Goal: Task Accomplishment & Management: Manage account settings

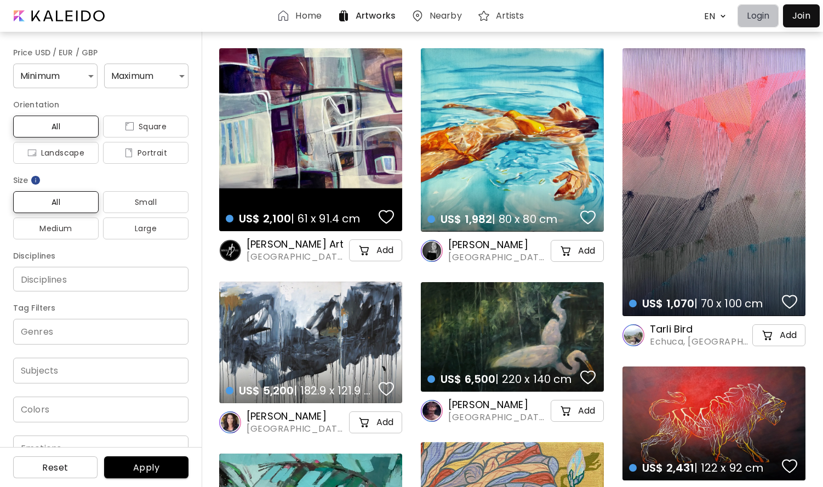
click at [762, 19] on p "Login" at bounding box center [758, 15] width 22 height 13
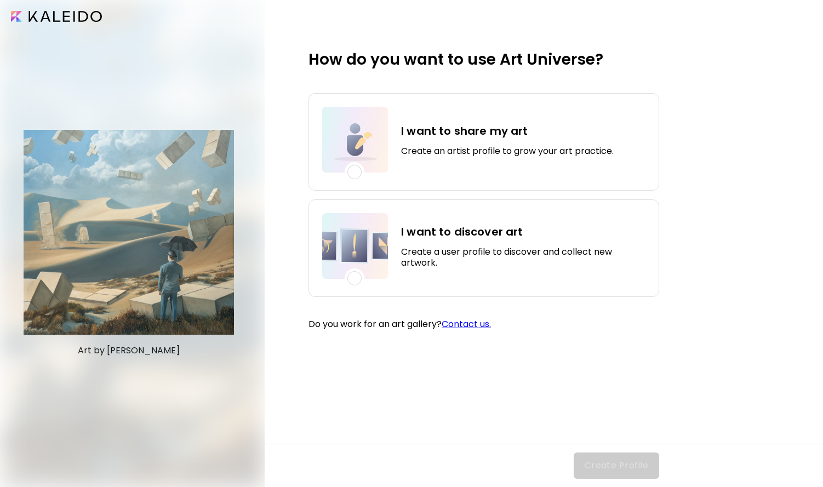
click at [433, 231] on h4 "I want to discover art" at bounding box center [523, 232] width 244 height 16
click at [599, 465] on span "Create Profile" at bounding box center [617, 465] width 64 height 13
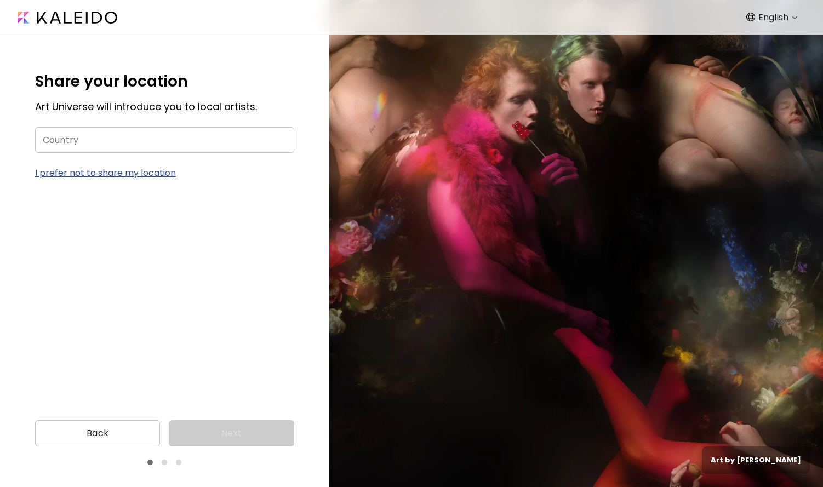
click at [259, 146] on input "Country" at bounding box center [164, 140] width 259 height 26
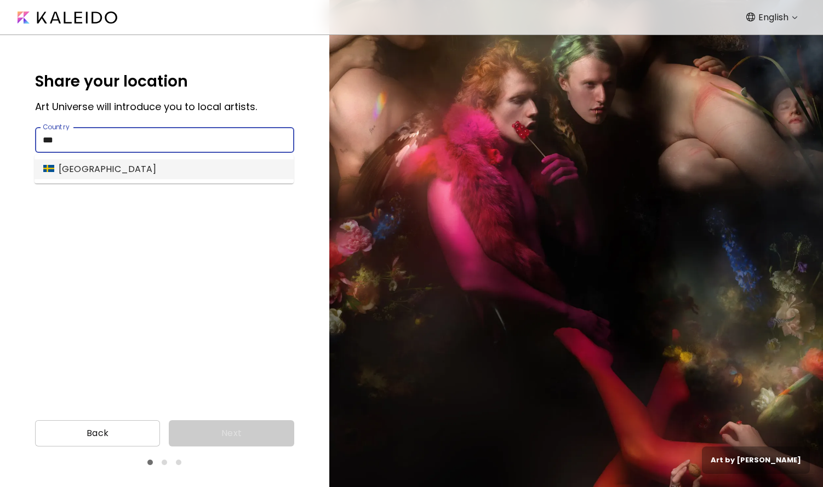
click at [226, 172] on li "[GEOGRAPHIC_DATA]" at bounding box center [164, 169] width 259 height 20
type input "******"
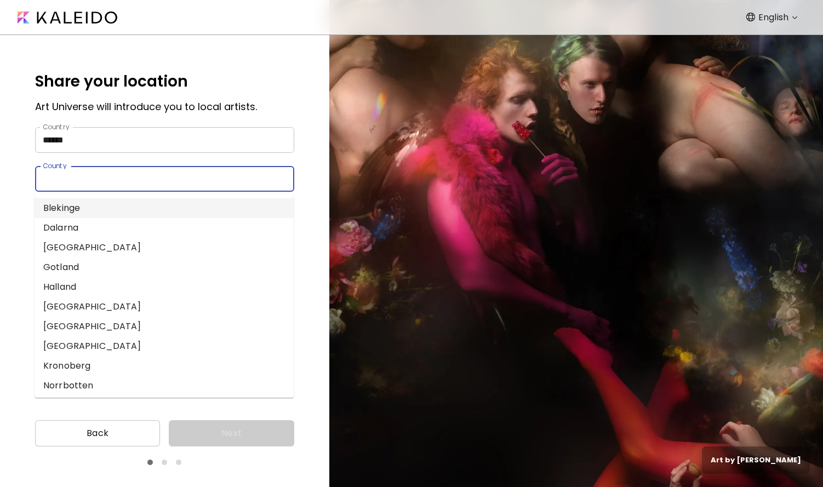
click at [151, 180] on input "County" at bounding box center [154, 179] width 238 height 26
click at [12, 225] on div "Share your location Art Universe will introduce you to local artists. Country *…" at bounding box center [164, 223] width 329 height 376
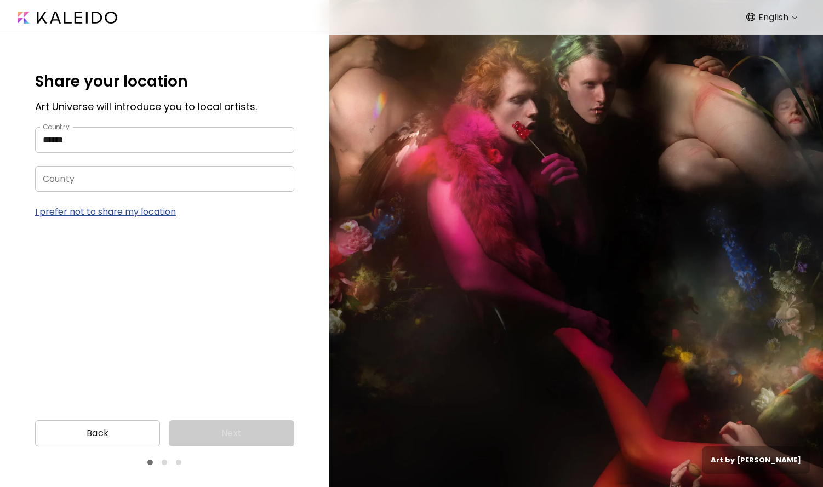
click at [69, 213] on p "I prefer not to share my location" at bounding box center [164, 212] width 259 height 14
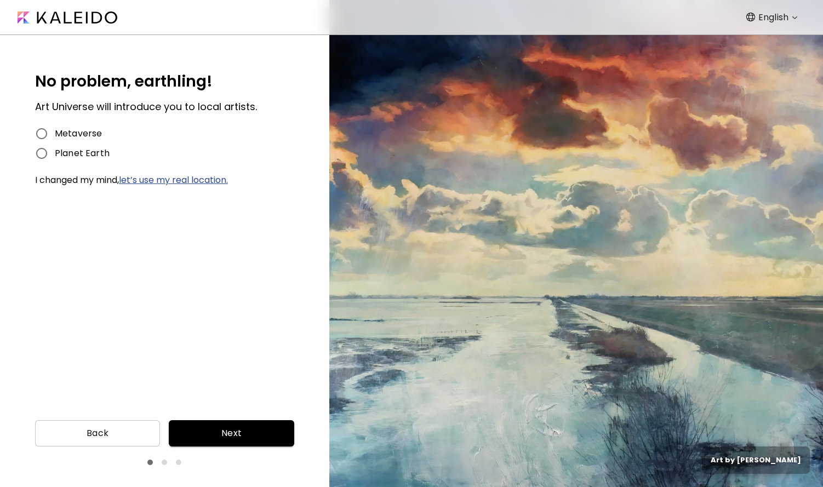
click at [98, 156] on span "Planet Earth" at bounding box center [82, 153] width 55 height 13
click at [219, 422] on button "Next" at bounding box center [231, 433] width 125 height 26
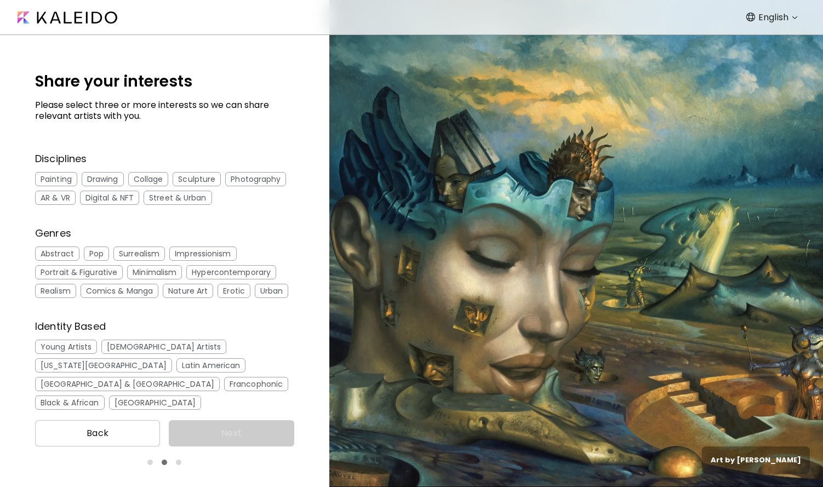
scroll to position [20, 0]
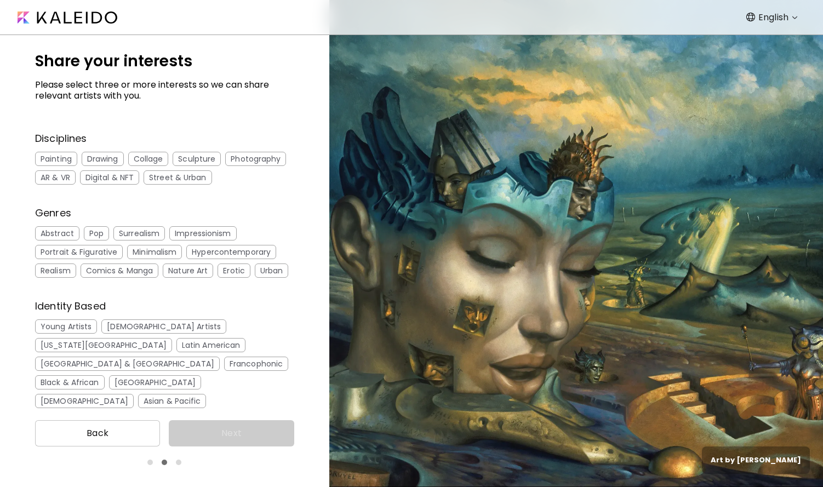
click at [65, 158] on div "Painting" at bounding box center [56, 159] width 42 height 14
click at [152, 325] on div "[DEMOGRAPHIC_DATA] Artists" at bounding box center [163, 326] width 125 height 14
click at [147, 253] on div "Minimalism" at bounding box center [154, 252] width 55 height 14
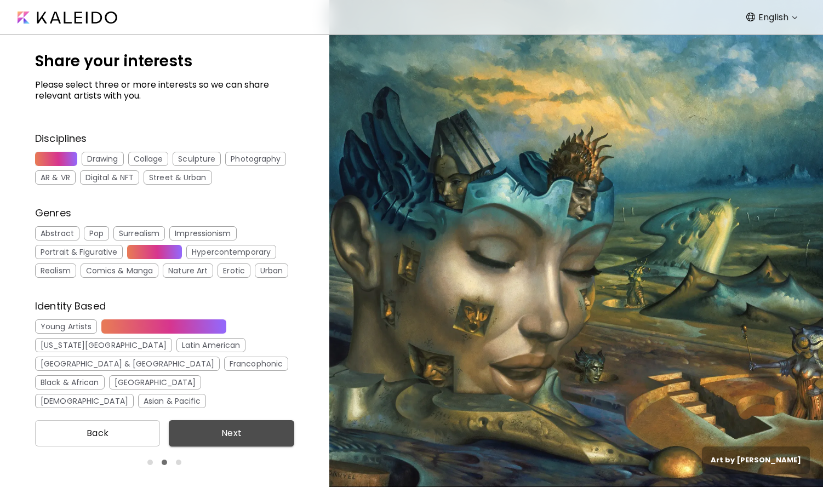
click at [225, 437] on span "Next" at bounding box center [231, 433] width 107 height 13
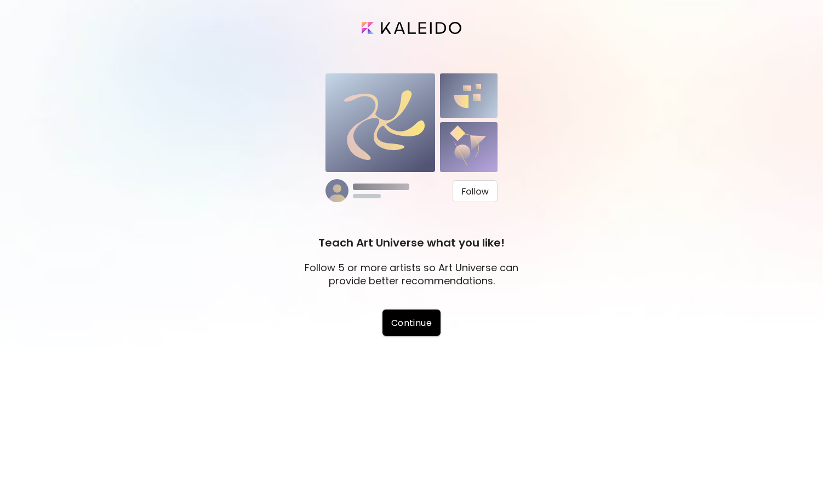
click at [420, 322] on span "Continue" at bounding box center [411, 323] width 41 height 12
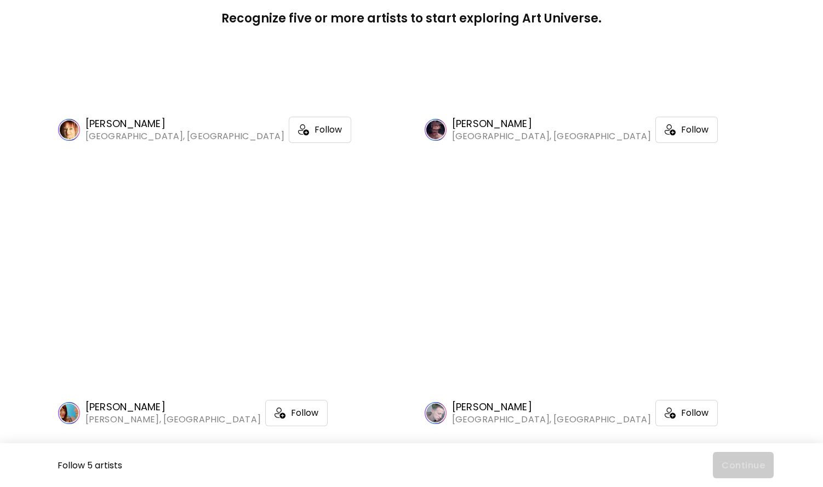
scroll to position [788, 0]
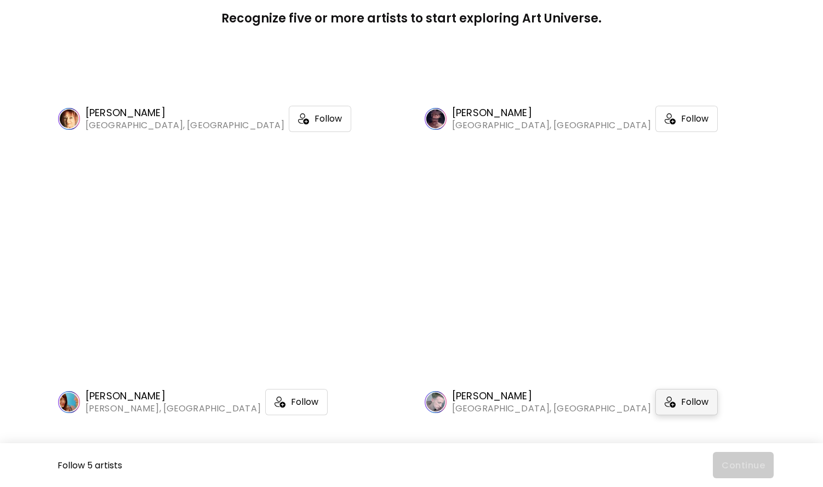
click at [681, 405] on span "Follow" at bounding box center [694, 402] width 27 height 11
click at [665, 123] on img at bounding box center [670, 118] width 11 height 11
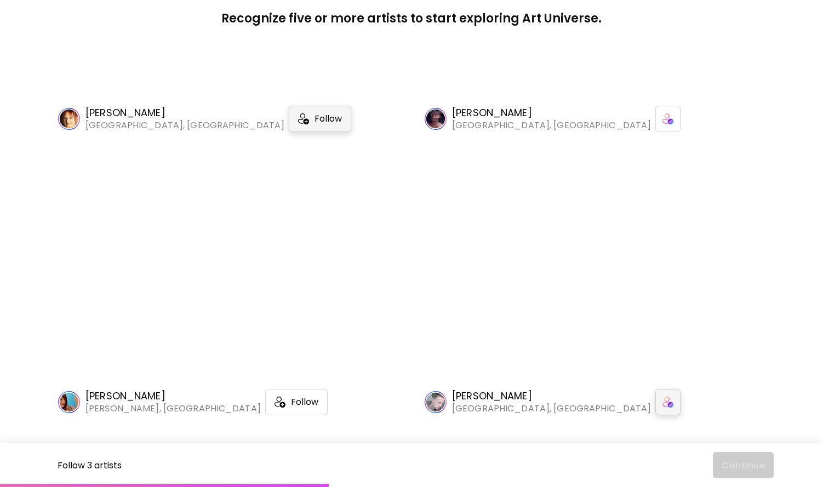
click at [289, 111] on div "Follow" at bounding box center [320, 119] width 62 height 26
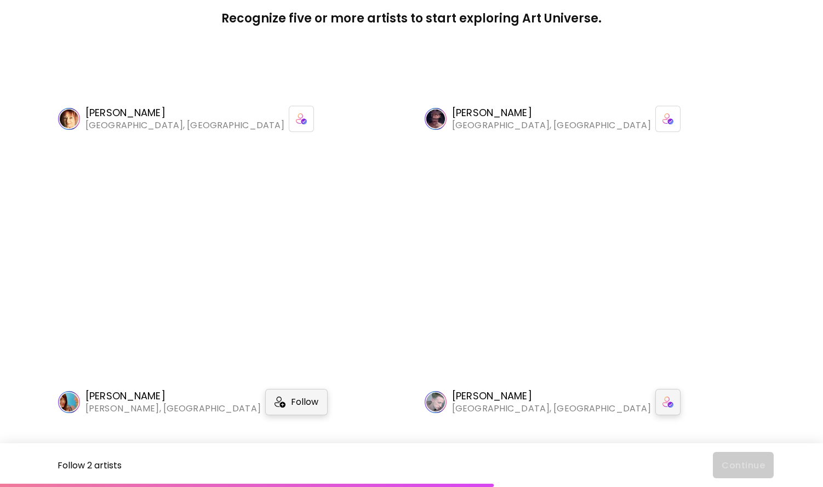
click at [291, 400] on span "Follow" at bounding box center [304, 402] width 27 height 11
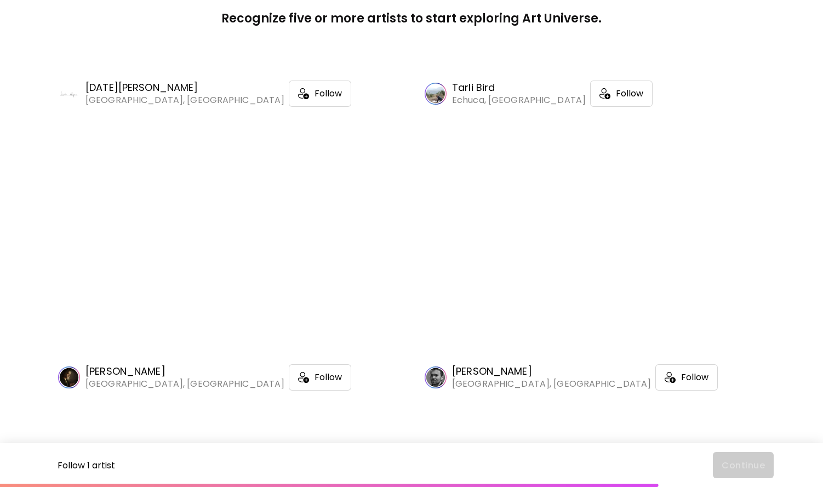
scroll to position [192, 0]
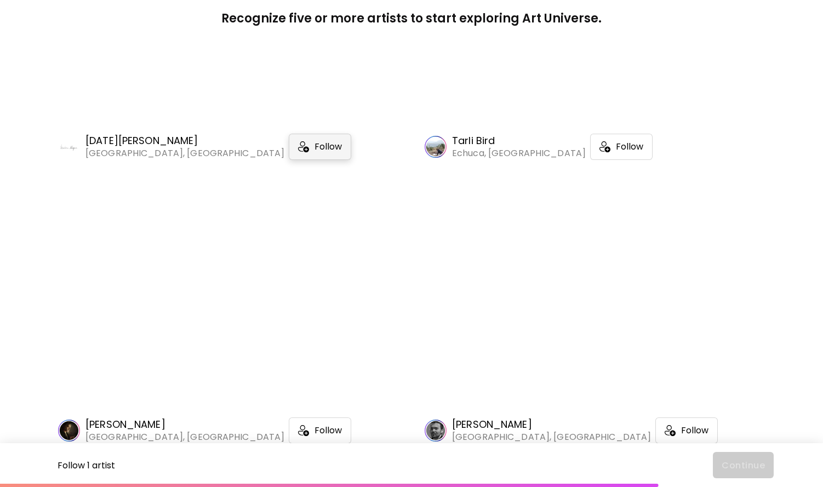
click at [315, 147] on span "Follow" at bounding box center [328, 146] width 27 height 11
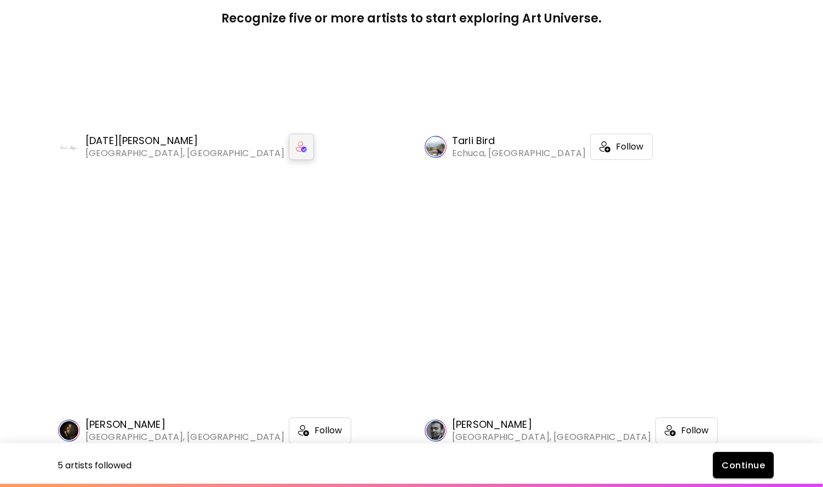
click at [728, 464] on span "Continue" at bounding box center [743, 466] width 43 height 12
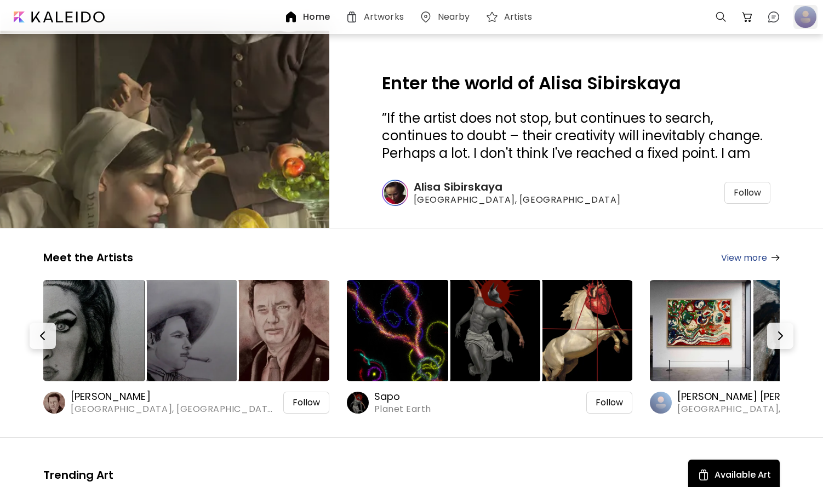
click at [804, 20] on div at bounding box center [805, 17] width 24 height 24
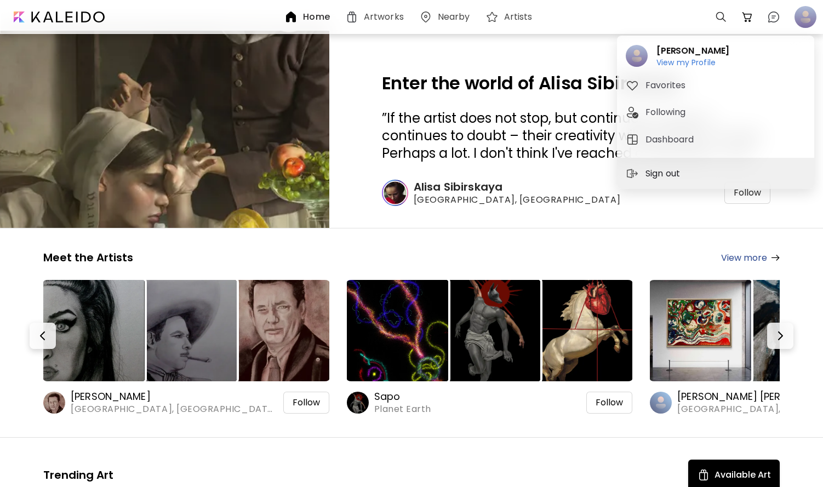
click at [667, 173] on p "Sign out" at bounding box center [664, 173] width 38 height 13
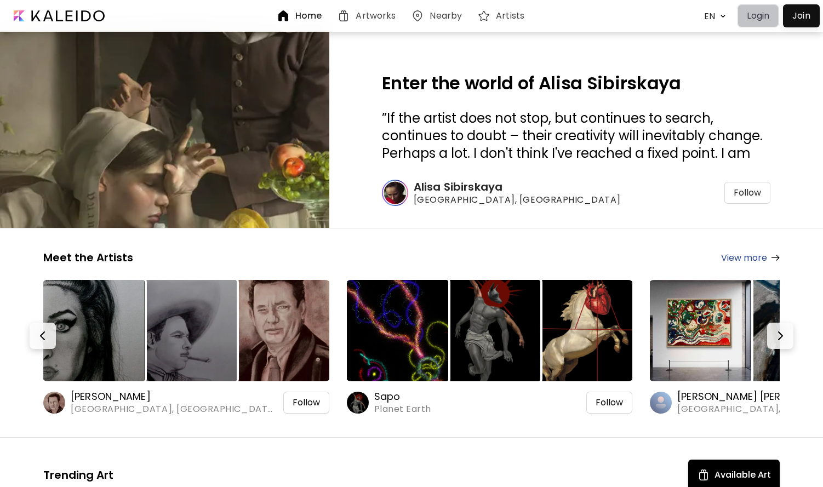
click at [754, 17] on p "Login" at bounding box center [758, 15] width 22 height 13
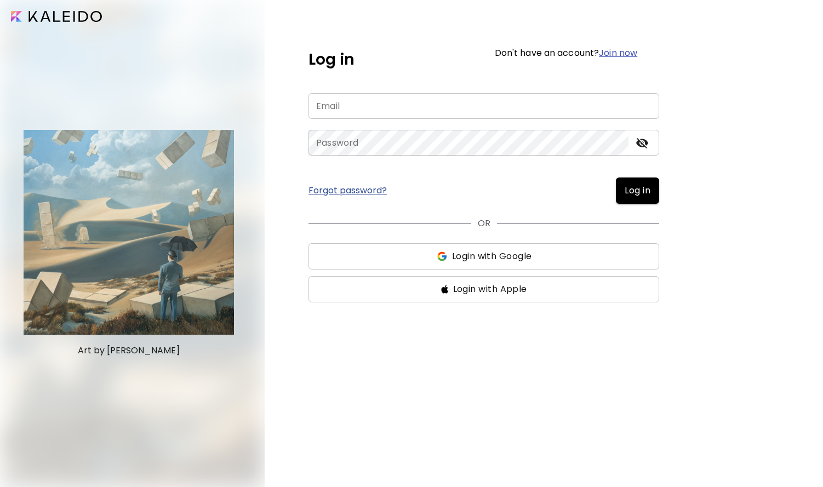
type input "**********"
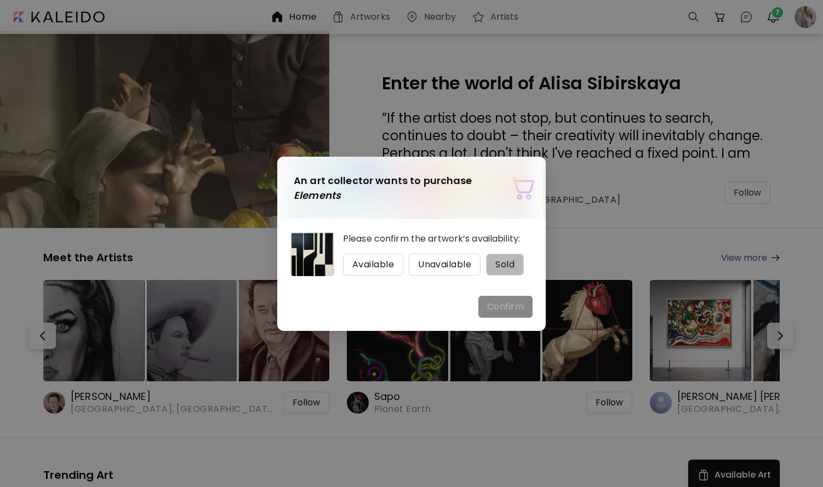
click at [503, 261] on span "Sold" at bounding box center [504, 264] width 19 height 13
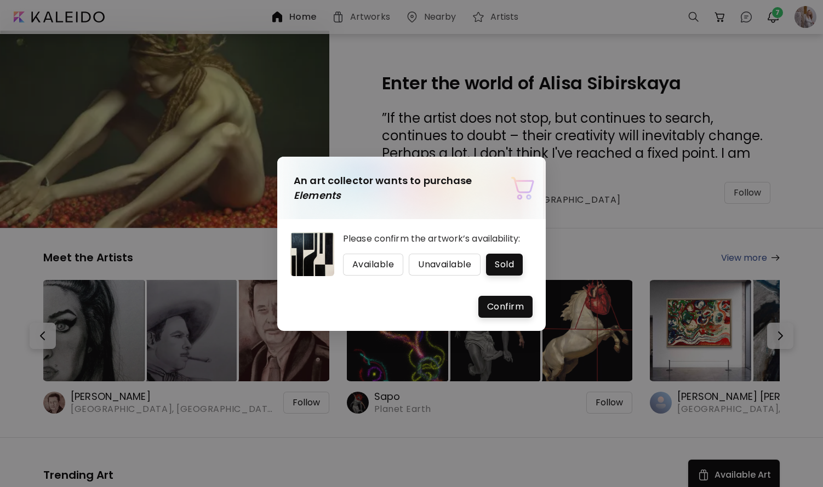
click at [504, 302] on span "Confirm" at bounding box center [505, 306] width 37 height 13
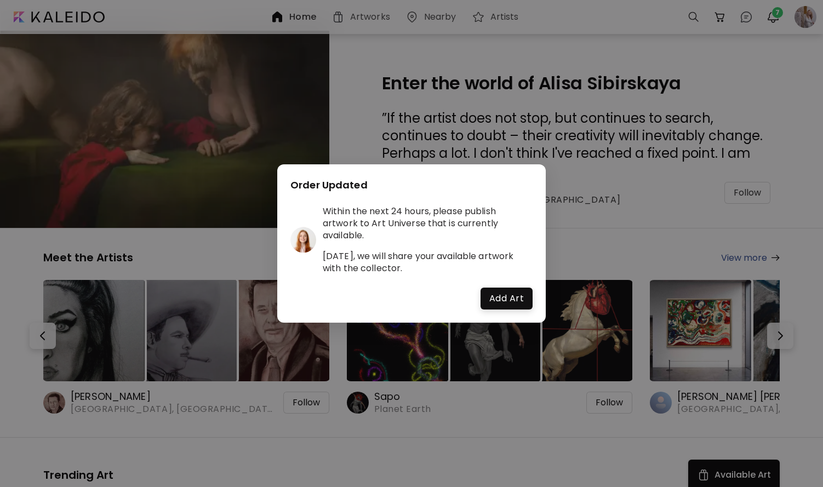
click at [585, 183] on div "Order Updated Within the next 24 hours, please publish artwork to Art Universe …" at bounding box center [411, 243] width 823 height 487
click at [518, 300] on span "Add Art" at bounding box center [506, 298] width 35 height 13
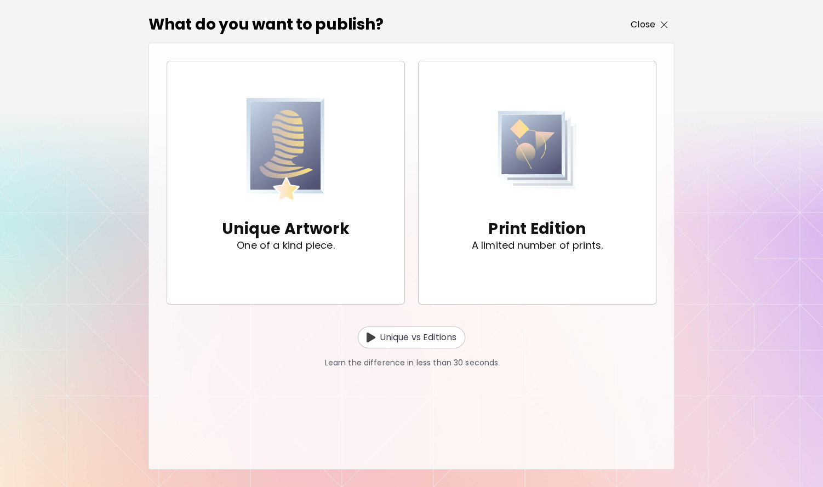
click at [649, 27] on p "Close" at bounding box center [643, 24] width 25 height 13
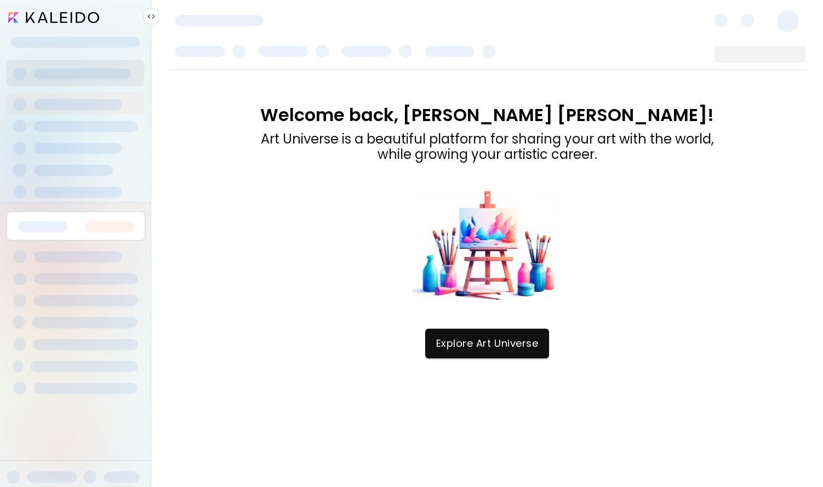
click at [478, 366] on div "Explore Art Universe" at bounding box center [487, 355] width 637 height 53
click at [482, 348] on span "Explore Art Universe" at bounding box center [487, 344] width 102 height 12
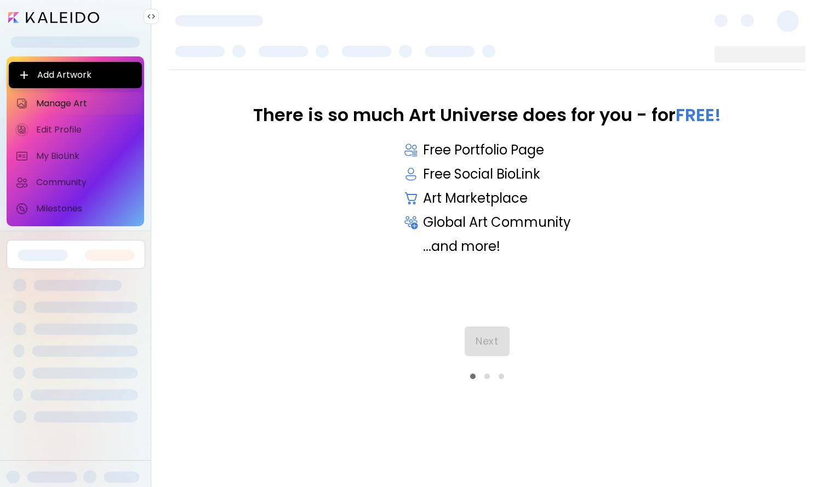
click at [75, 16] on input "image" at bounding box center [53, 17] width 91 height 11
click at [19, 14] on input "image" at bounding box center [53, 17] width 91 height 11
click at [490, 347] on span "Next" at bounding box center [487, 341] width 22 height 12
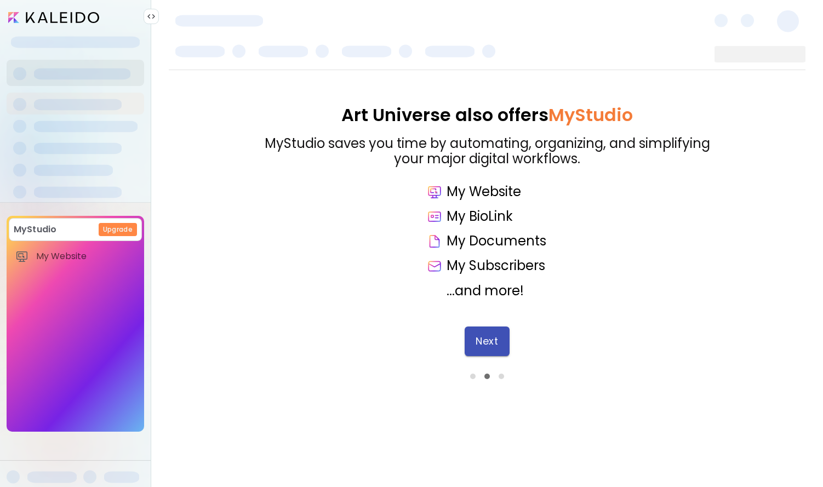
click at [493, 347] on span "Next" at bounding box center [487, 341] width 22 height 12
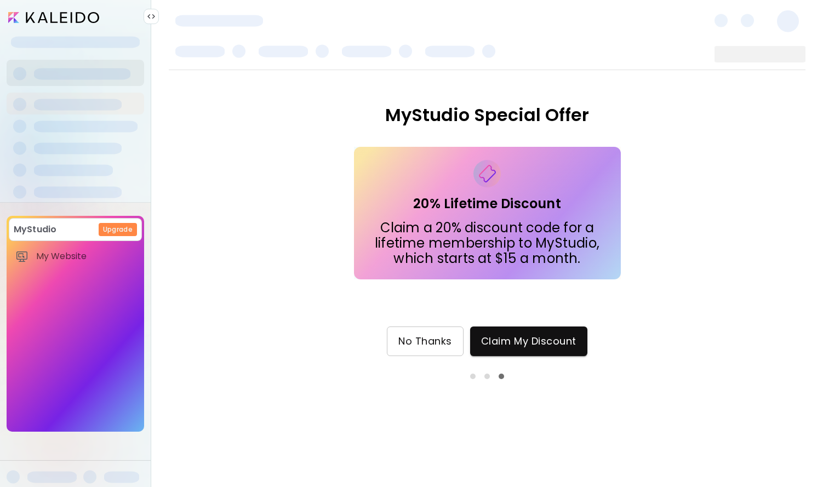
click at [437, 347] on span "No Thanks" at bounding box center [425, 341] width 54 height 12
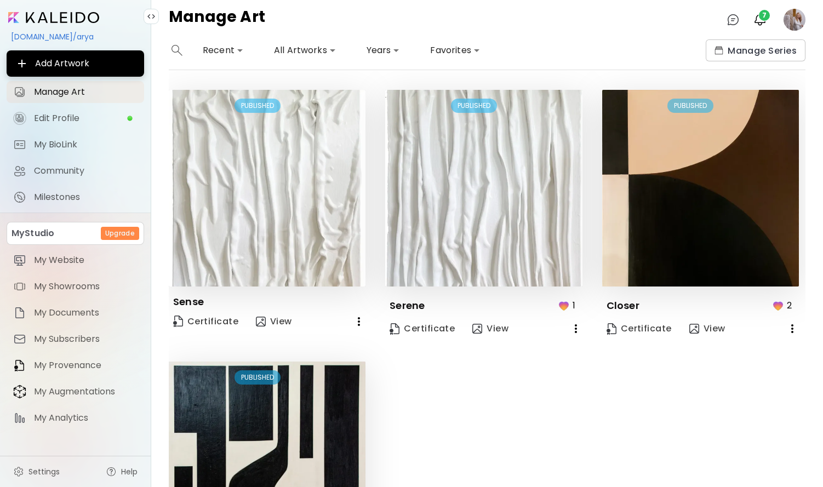
click at [360, 324] on icon "button" at bounding box center [358, 321] width 13 height 13
click at [328, 363] on li "Delete" at bounding box center [317, 363] width 135 height 20
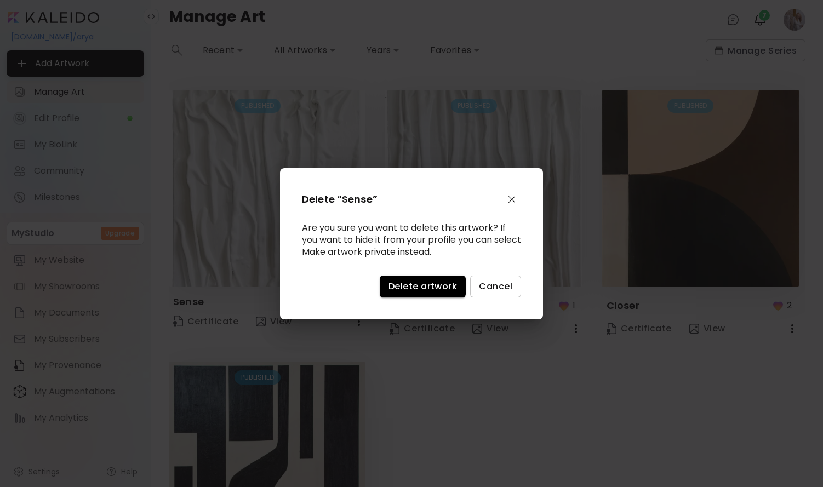
click at [430, 289] on span "Delete artwork" at bounding box center [422, 287] width 68 height 12
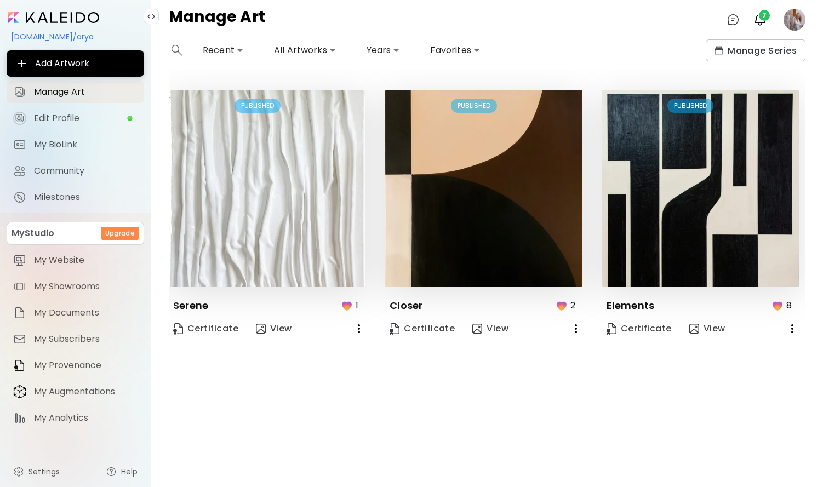
click at [575, 330] on icon "button" at bounding box center [576, 328] width 2 height 9
click at [532, 368] on li "Delete" at bounding box center [521, 370] width 135 height 20
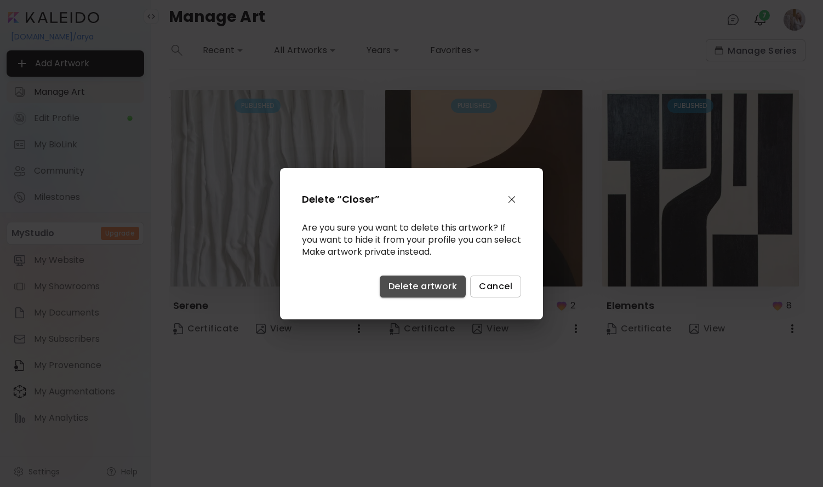
click at [449, 285] on span "Delete artwork" at bounding box center [422, 287] width 68 height 12
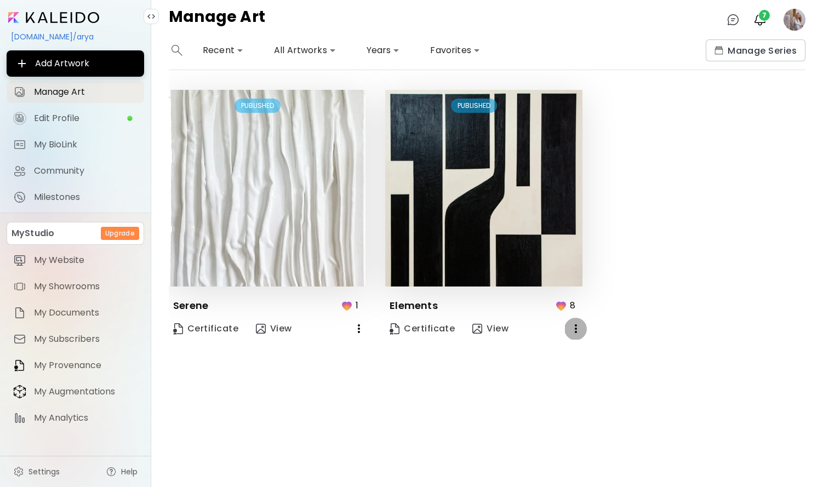
click at [578, 334] on icon "button" at bounding box center [575, 328] width 13 height 13
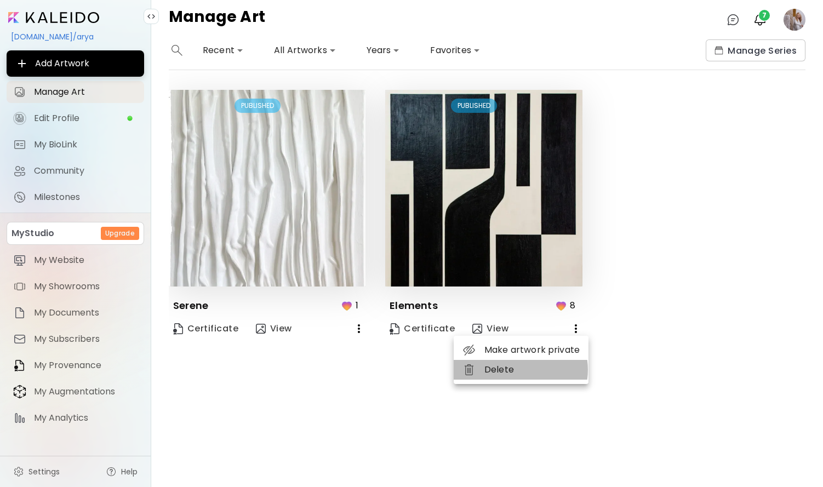
click at [516, 370] on li "Delete" at bounding box center [521, 370] width 135 height 20
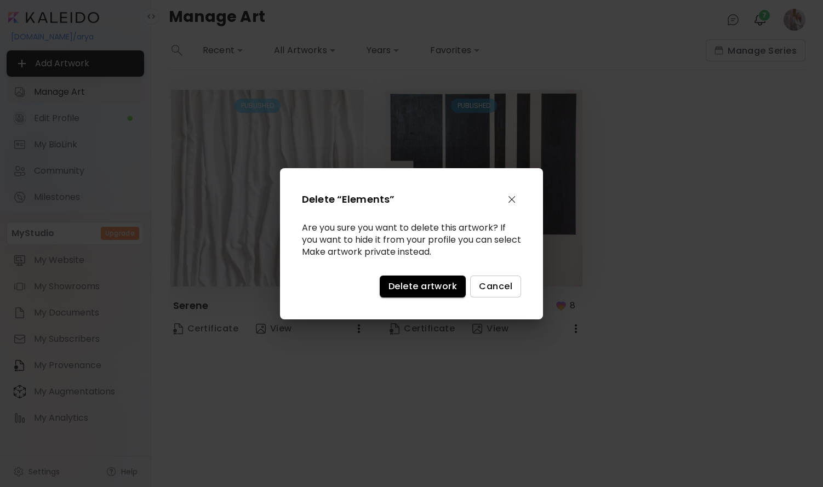
click at [458, 283] on button "Delete artwork" at bounding box center [423, 287] width 86 height 22
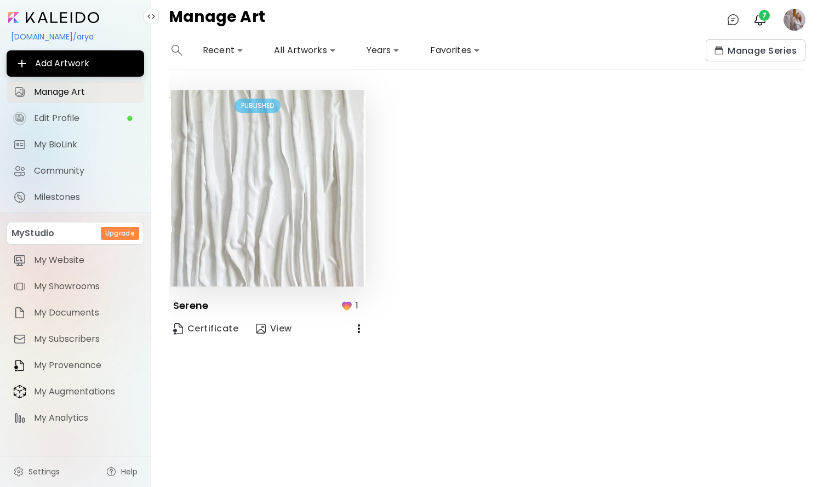
click at [359, 326] on icon "button" at bounding box center [358, 328] width 13 height 13
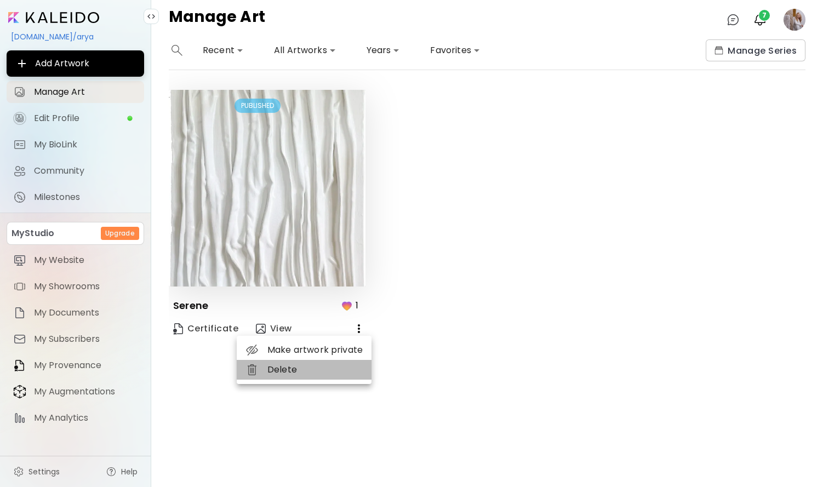
click at [307, 369] on li "Delete" at bounding box center [304, 370] width 135 height 20
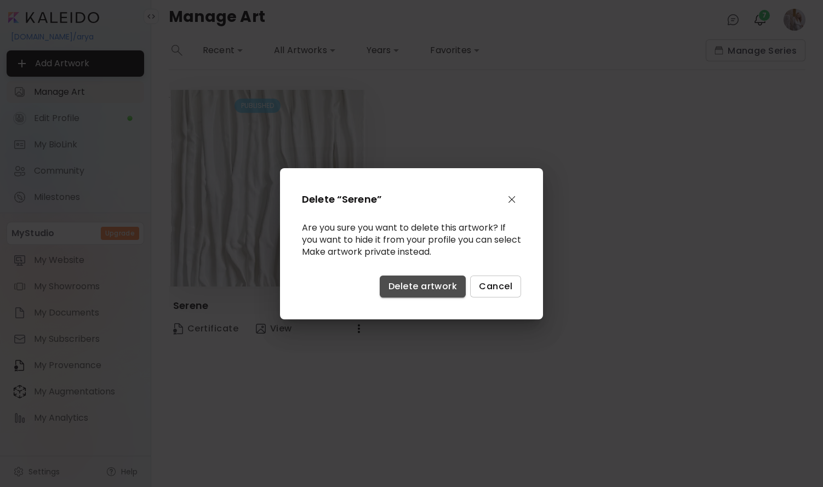
click at [425, 285] on span "Delete artwork" at bounding box center [422, 287] width 68 height 12
